Goal: Obtain resource: Obtain resource

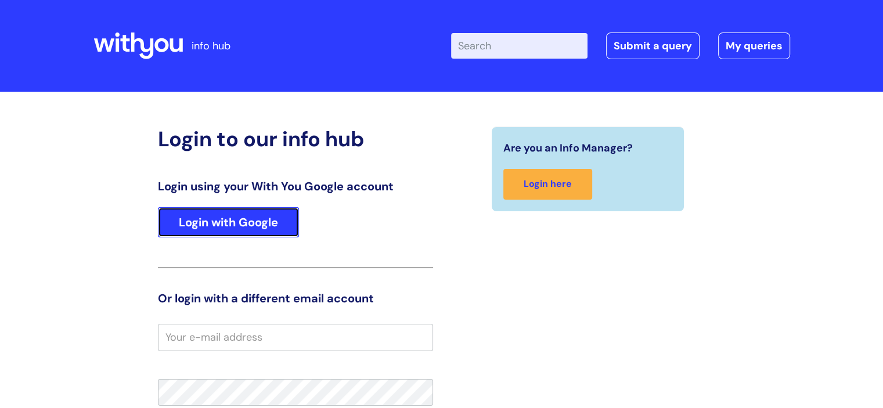
click at [250, 221] on link "Login with Google" at bounding box center [228, 222] width 141 height 30
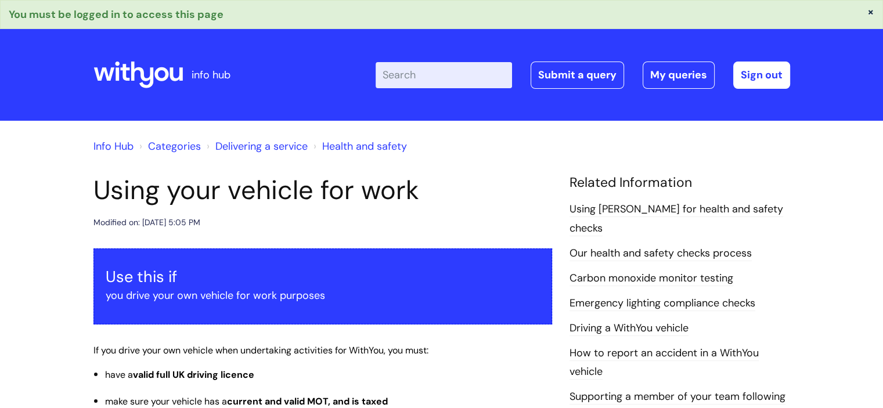
click at [440, 75] on input "Enter your search term here..." at bounding box center [444, 75] width 136 height 26
type input "useful"
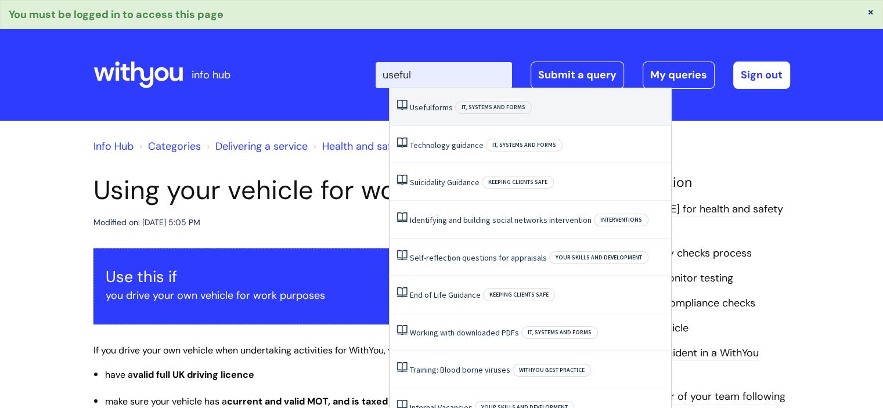
click at [434, 105] on link "Useful forms" at bounding box center [431, 107] width 43 height 10
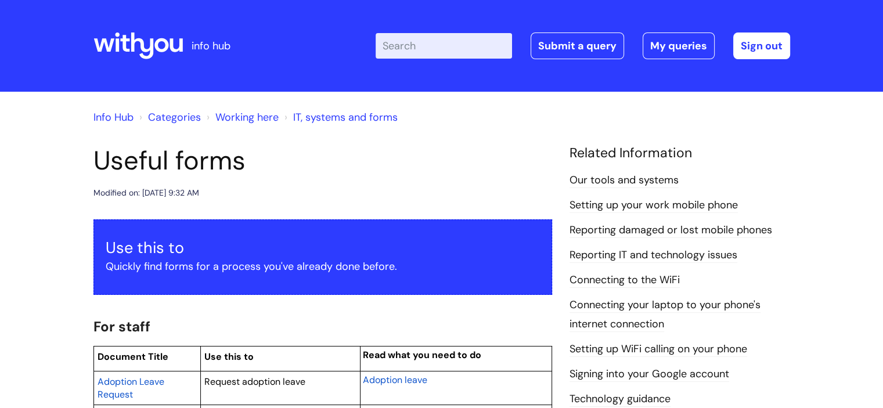
click at [433, 142] on div "Info Hub Categories Working here IT, systems and forms" at bounding box center [442, 124] width 697 height 42
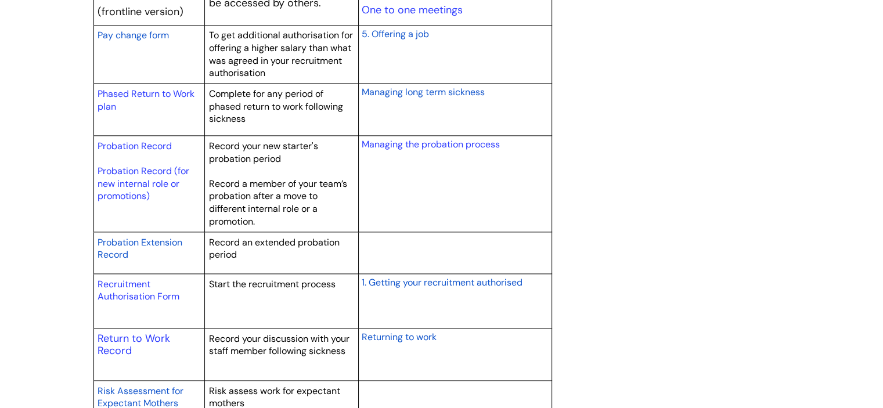
scroll to position [1626, 0]
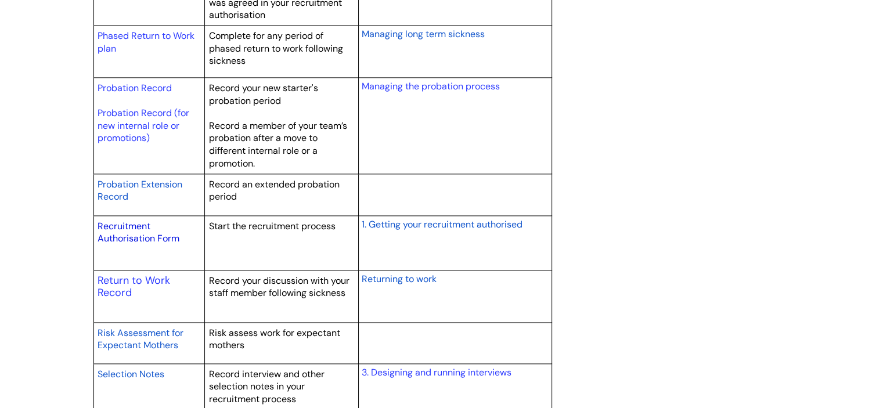
click at [136, 227] on link "Recruitment Authorisation Form" at bounding box center [139, 232] width 82 height 25
